Goal: Information Seeking & Learning: Learn about a topic

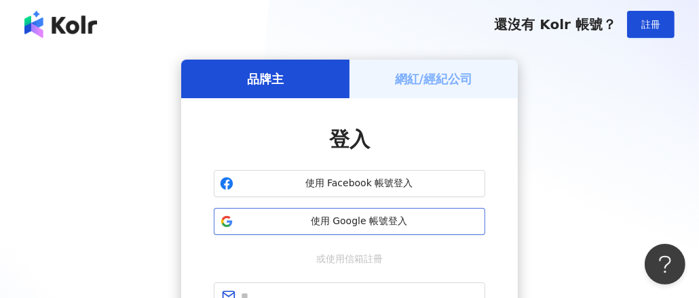
click at [378, 217] on span "使用 Google 帳號登入" at bounding box center [359, 222] width 240 height 14
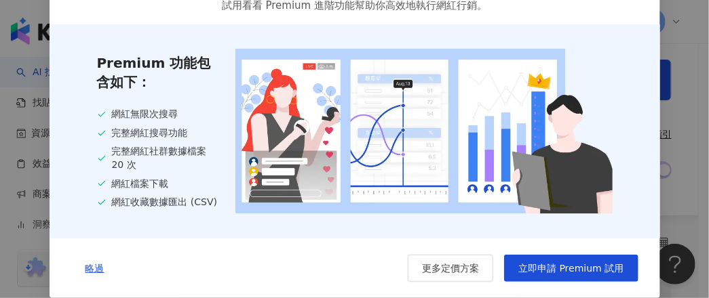
scroll to position [79, 0]
click at [92, 267] on span "略過" at bounding box center [94, 268] width 19 height 11
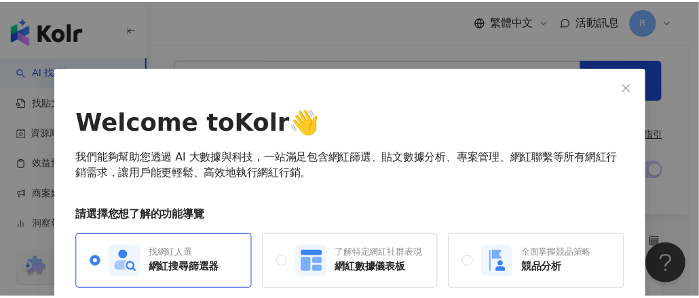
scroll to position [68, 0]
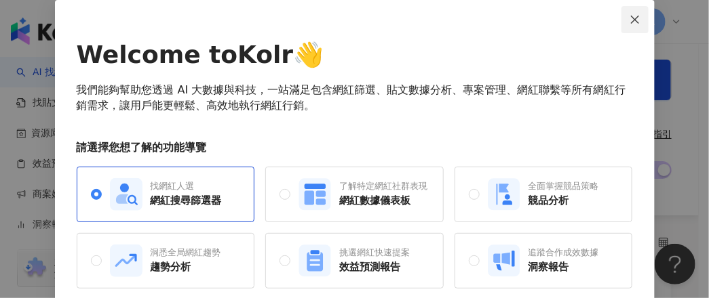
click at [629, 20] on icon "close" at bounding box center [634, 19] width 11 height 11
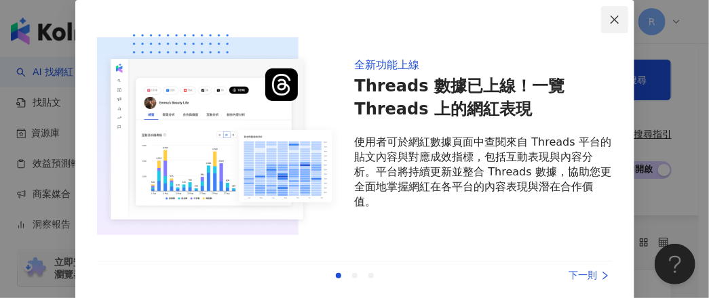
click at [616, 18] on span "Close" at bounding box center [614, 19] width 27 height 11
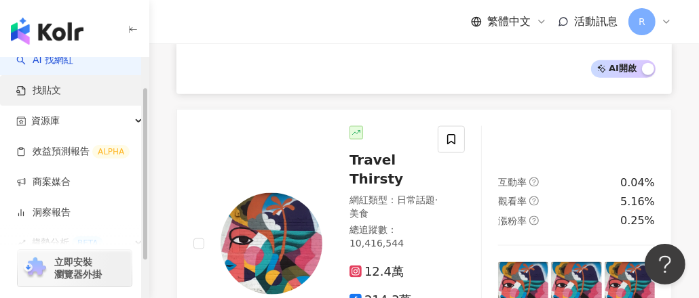
scroll to position [0, 0]
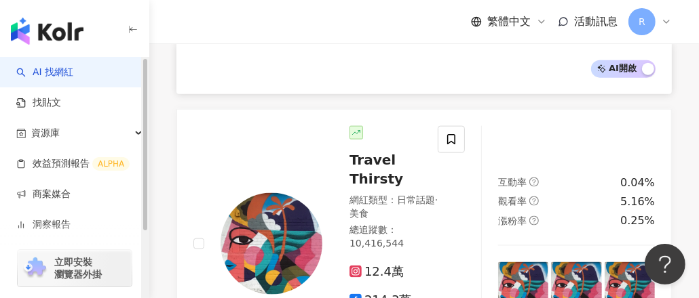
click at [73, 73] on link "AI 找網紅" at bounding box center [44, 73] width 57 height 14
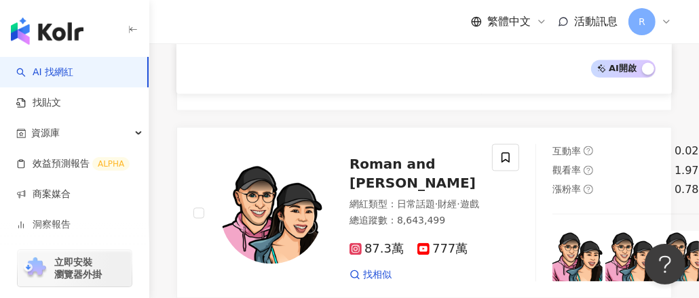
scroll to position [1695, 0]
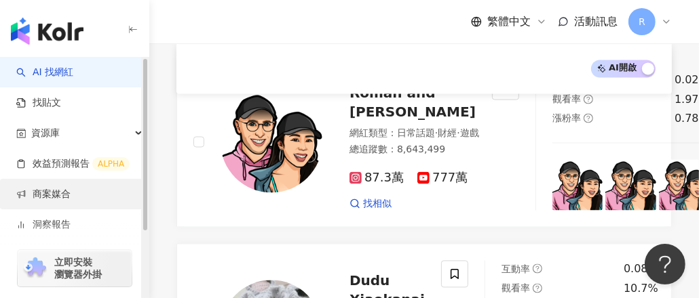
click at [57, 196] on link "商案媒合" at bounding box center [43, 195] width 54 height 14
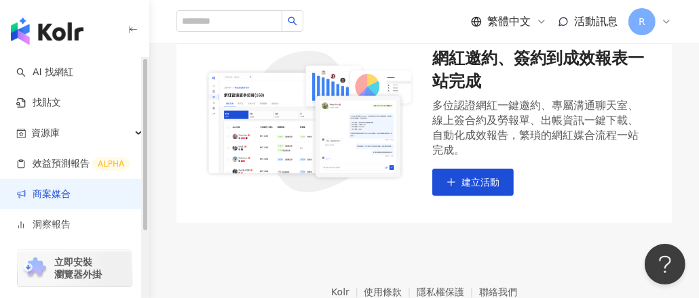
scroll to position [203, 0]
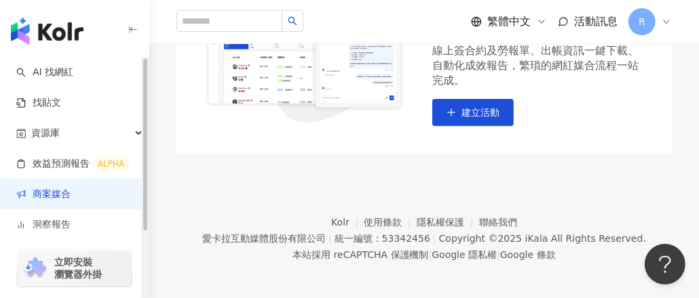
click at [75, 224] on div "立即安裝 瀏覽器外掛" at bounding box center [74, 260] width 149 height 76
click at [85, 225] on div "立即安裝 瀏覽器外掛" at bounding box center [74, 260] width 149 height 76
click at [54, 226] on div "立即安裝 瀏覽器外掛" at bounding box center [74, 260] width 149 height 76
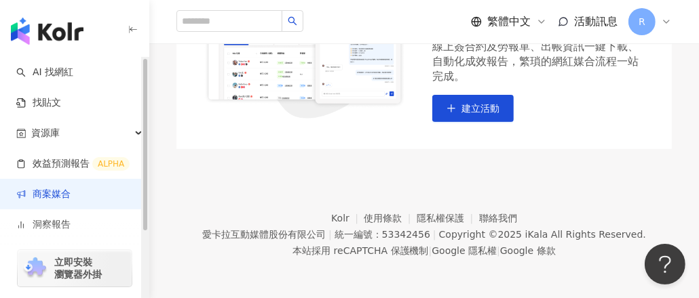
scroll to position [208, 0]
click at [43, 223] on div "立即安裝 瀏覽器外掛" at bounding box center [74, 260] width 149 height 76
click at [81, 271] on span "立即安裝 瀏覽器外掛" at bounding box center [77, 268] width 47 height 24
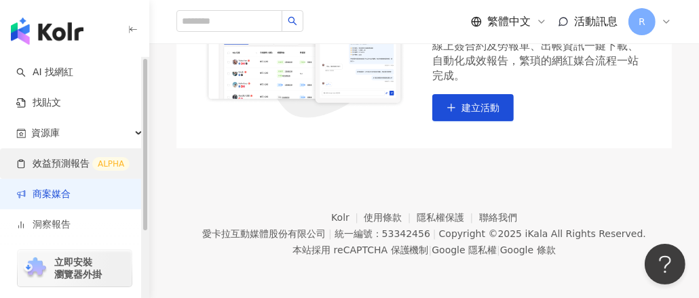
click at [75, 161] on link "效益預測報告 ALPHA" at bounding box center [72, 164] width 113 height 14
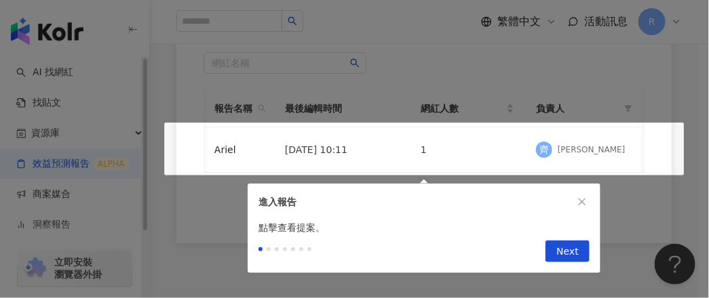
scroll to position [0, 35]
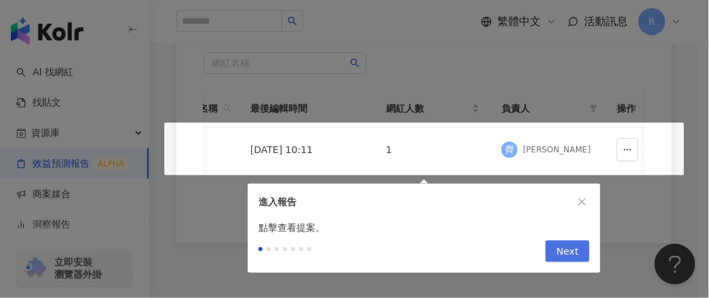
click at [583, 256] on button "Next" at bounding box center [567, 252] width 44 height 22
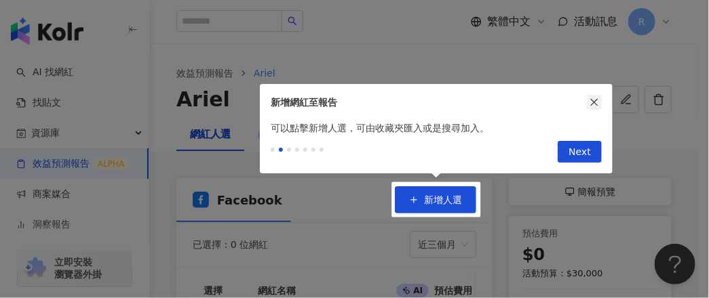
click at [596, 103] on icon "close" at bounding box center [593, 102] width 9 height 9
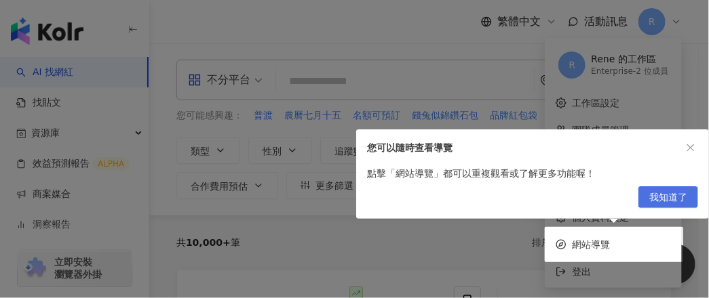
click at [657, 195] on span "我知道了" at bounding box center [668, 198] width 38 height 22
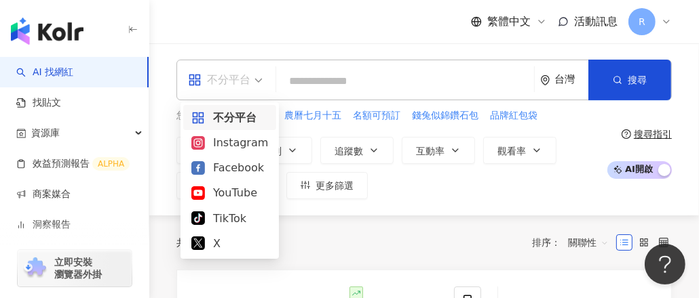
click at [258, 85] on span "不分平台" at bounding box center [225, 80] width 75 height 22
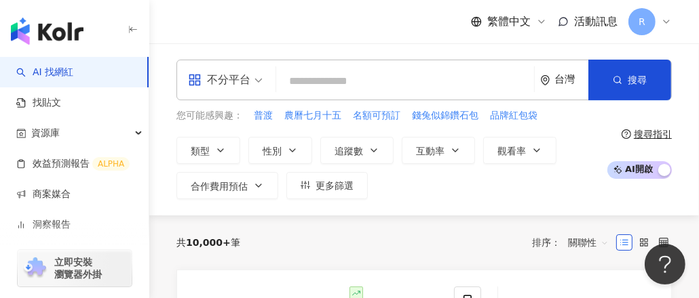
click at [336, 83] on input "search" at bounding box center [404, 81] width 247 height 26
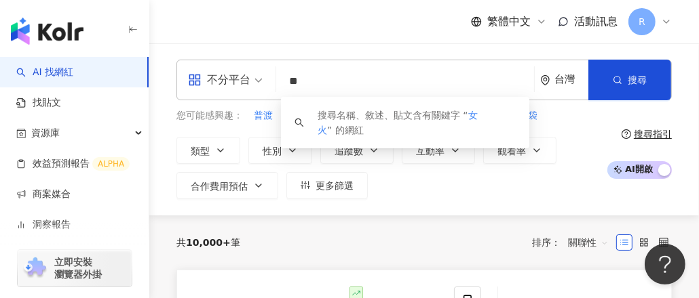
type input "*"
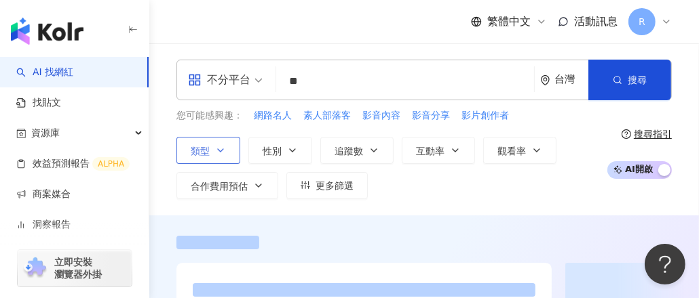
click at [216, 151] on icon "button" at bounding box center [220, 150] width 11 height 11
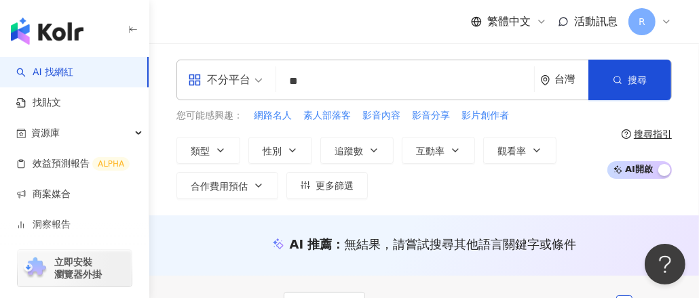
click at [349, 79] on input "**" at bounding box center [404, 81] width 247 height 26
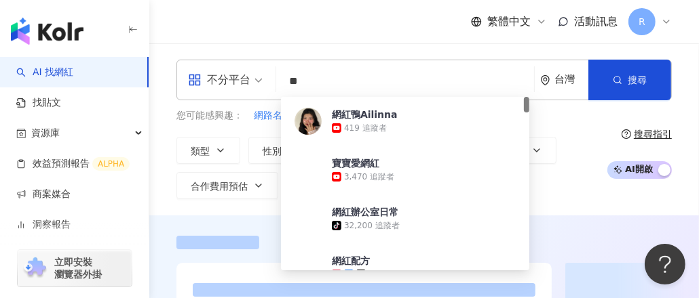
type input "*"
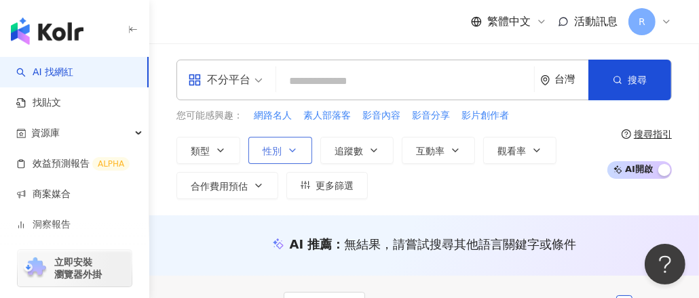
click at [290, 153] on icon "button" at bounding box center [292, 150] width 11 height 11
click at [223, 150] on icon "button" at bounding box center [220, 150] width 11 height 11
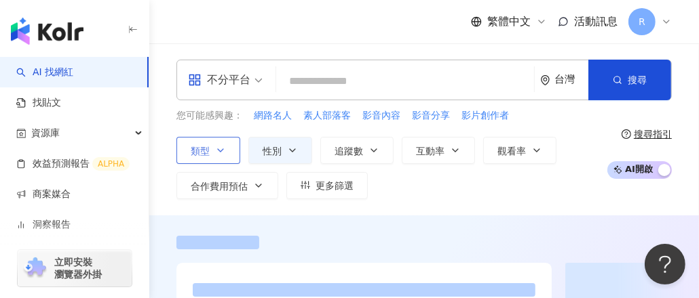
click at [223, 150] on icon "button" at bounding box center [220, 150] width 11 height 11
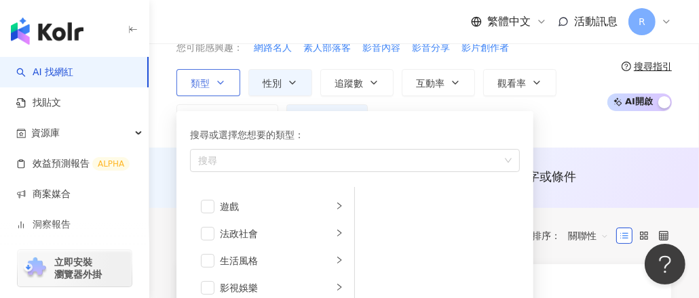
scroll to position [271, 0]
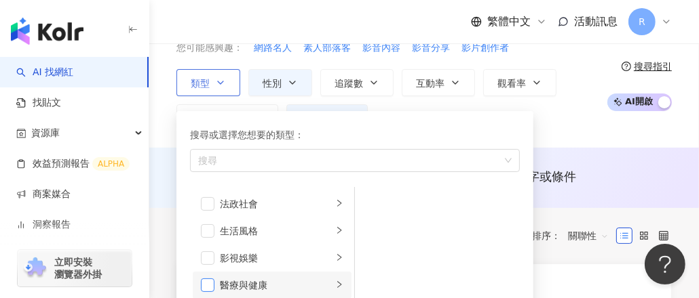
click at [213, 281] on span "button" at bounding box center [208, 286] width 14 height 14
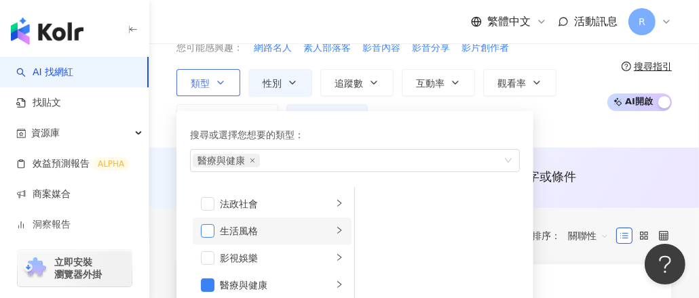
click at [212, 231] on span "button" at bounding box center [208, 231] width 14 height 14
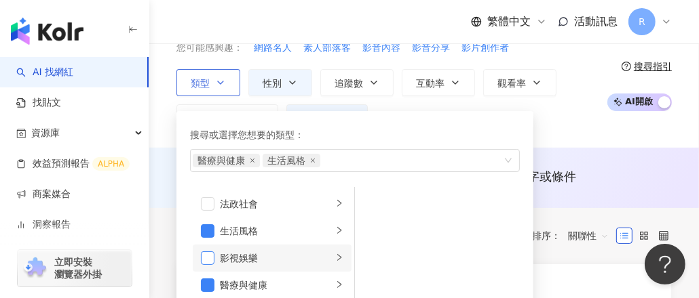
click at [213, 258] on span "button" at bounding box center [208, 259] width 14 height 14
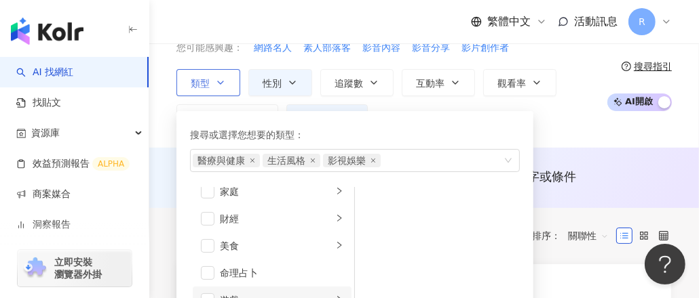
scroll to position [136, 0]
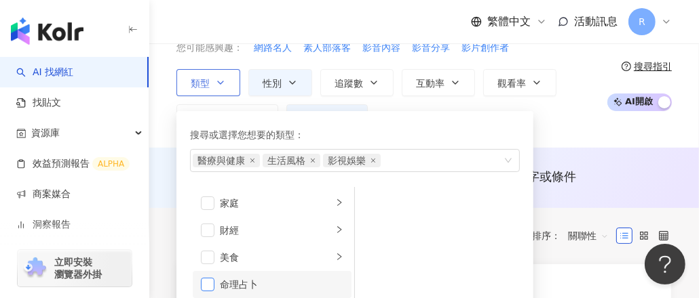
click at [205, 285] on span "button" at bounding box center [208, 285] width 14 height 14
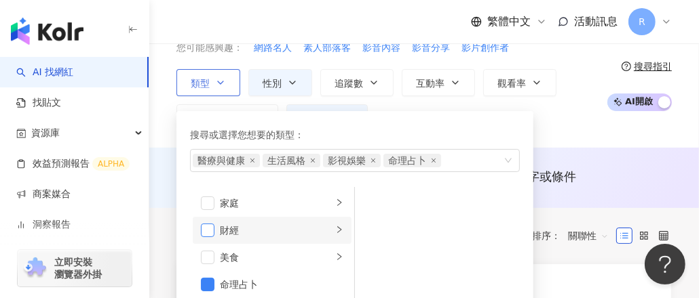
click at [213, 231] on span "button" at bounding box center [208, 231] width 14 height 14
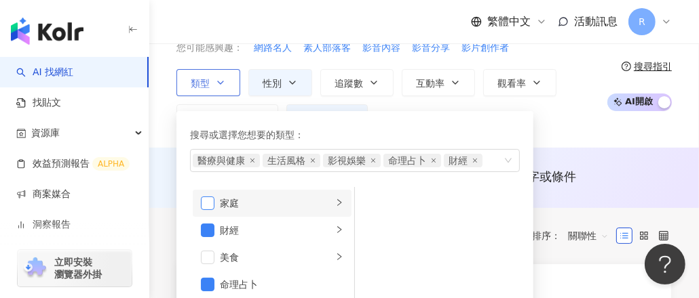
click at [207, 202] on span "button" at bounding box center [208, 204] width 14 height 14
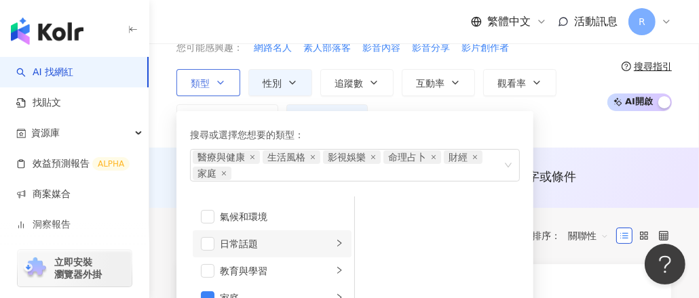
scroll to position [68, 0]
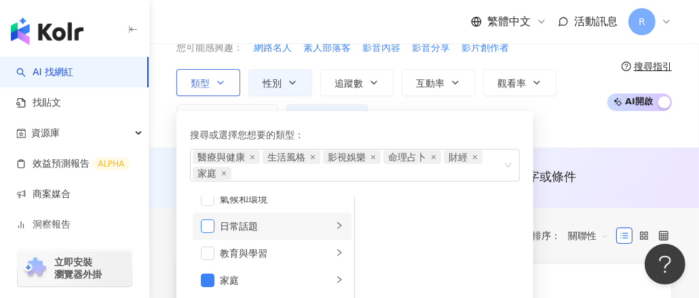
click at [210, 227] on span "button" at bounding box center [208, 227] width 14 height 14
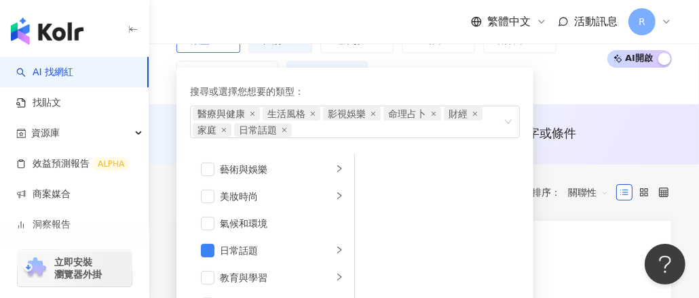
scroll to position [0, 0]
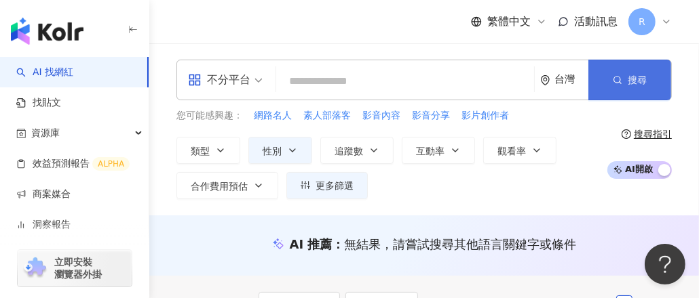
click at [618, 92] on button "搜尋" at bounding box center [629, 80] width 83 height 41
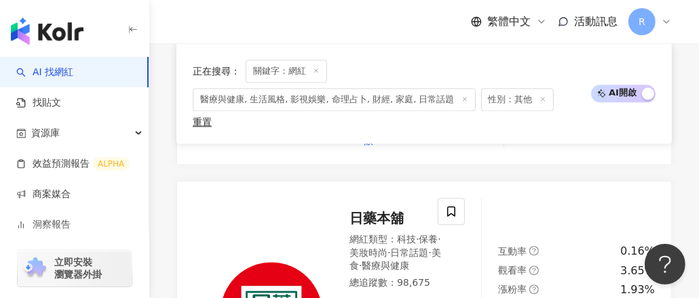
scroll to position [2102, 0]
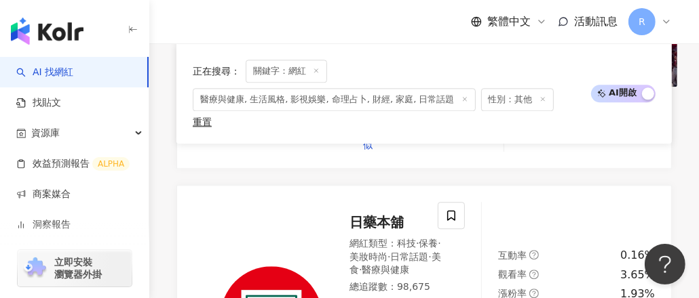
click at [315, 70] on line at bounding box center [316, 70] width 3 height 3
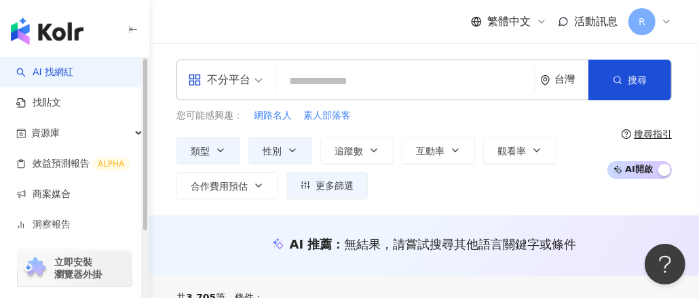
click at [92, 271] on span "立即安裝 瀏覽器外掛" at bounding box center [77, 268] width 47 height 24
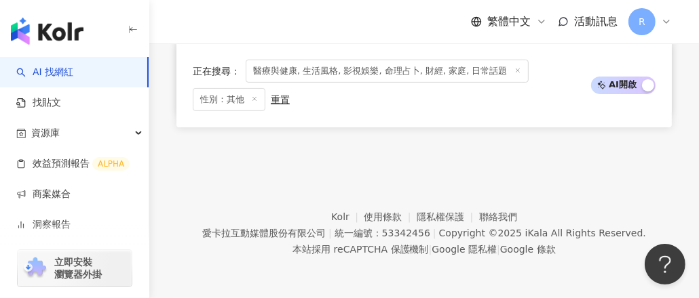
scroll to position [3781, 0]
click at [480, 60] on button "下一頁" at bounding box center [484, 46] width 52 height 27
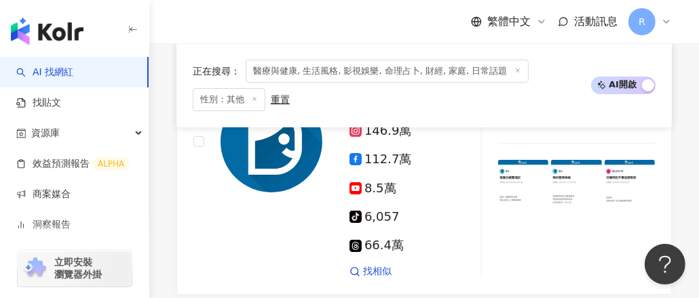
scroll to position [3484, 0]
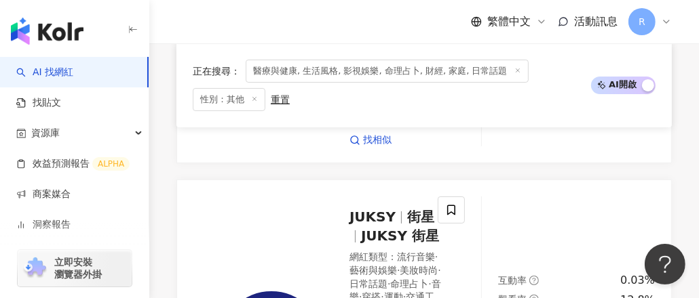
click at [313, 91] on div "正在搜尋 ： 醫療與健康, 生活風格, 影視娛樂, 命理占卜, 財經, 家庭, 日常話題 性別：其他 重置" at bounding box center [385, 86] width 385 height 52
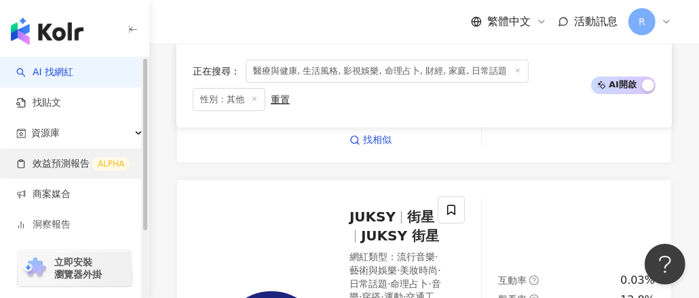
click at [81, 167] on link "效益預測報告 ALPHA" at bounding box center [72, 164] width 113 height 14
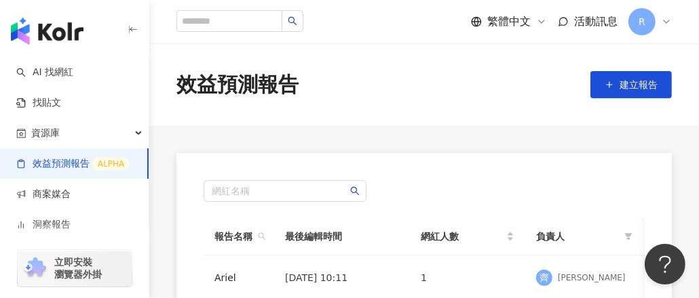
scroll to position [136, 0]
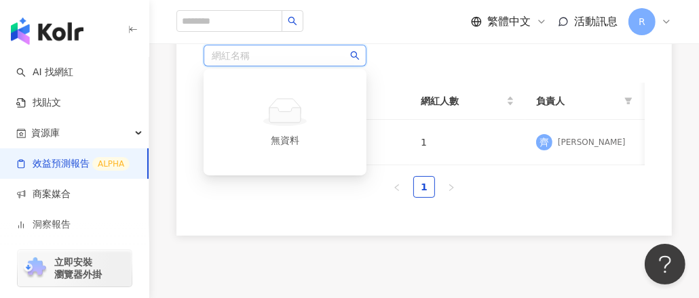
click at [270, 54] on input "search" at bounding box center [285, 55] width 146 height 20
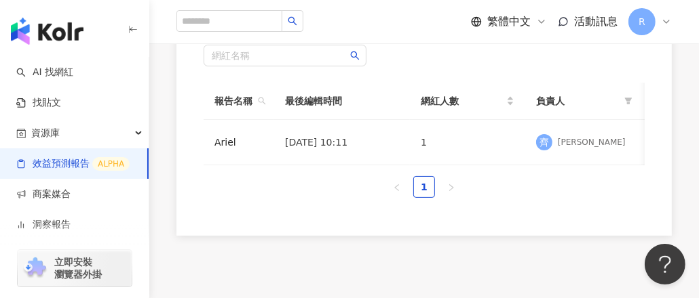
click at [505, 208] on div "報告名稱 最後編輯時間 網紅人數 負責人 操作 [PERSON_NAME] [DATE] 10:11 1 [PERSON_NAME] 1" at bounding box center [423, 146] width 441 height 126
click at [327, 144] on td "[DATE] 10:11" at bounding box center [342, 142] width 136 height 45
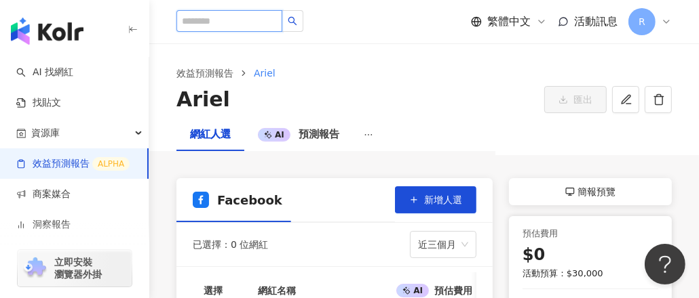
click at [251, 18] on input "search" at bounding box center [229, 21] width 106 height 22
click at [387, 142] on div "網紅人選 AI 預測報告" at bounding box center [423, 135] width 549 height 33
click at [446, 48] on div "效益預測報告 [PERSON_NAME] 匯出" at bounding box center [423, 81] width 549 height 75
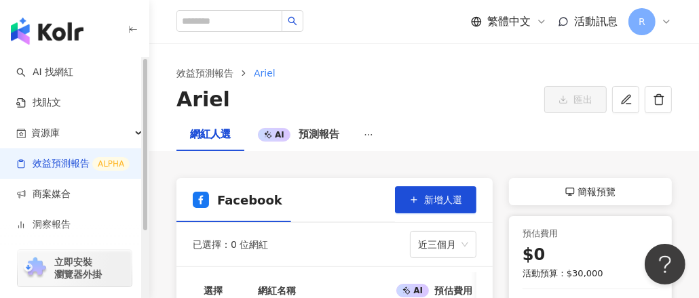
click at [53, 222] on div "立即安裝 瀏覽器外掛" at bounding box center [74, 260] width 149 height 76
click at [50, 161] on link "效益預測報告 ALPHA" at bounding box center [72, 164] width 113 height 14
